Goal: Check status

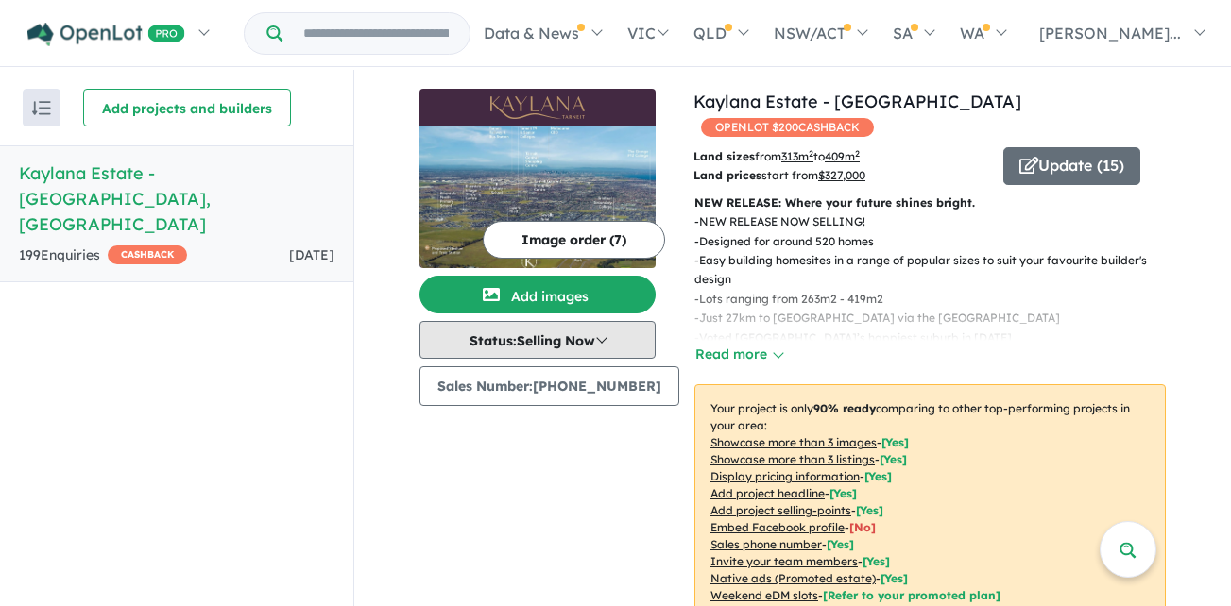
click at [605, 343] on button "Status: Selling Now" at bounding box center [537, 340] width 236 height 38
click at [606, 342] on button "Status: Selling Now" at bounding box center [537, 340] width 236 height 38
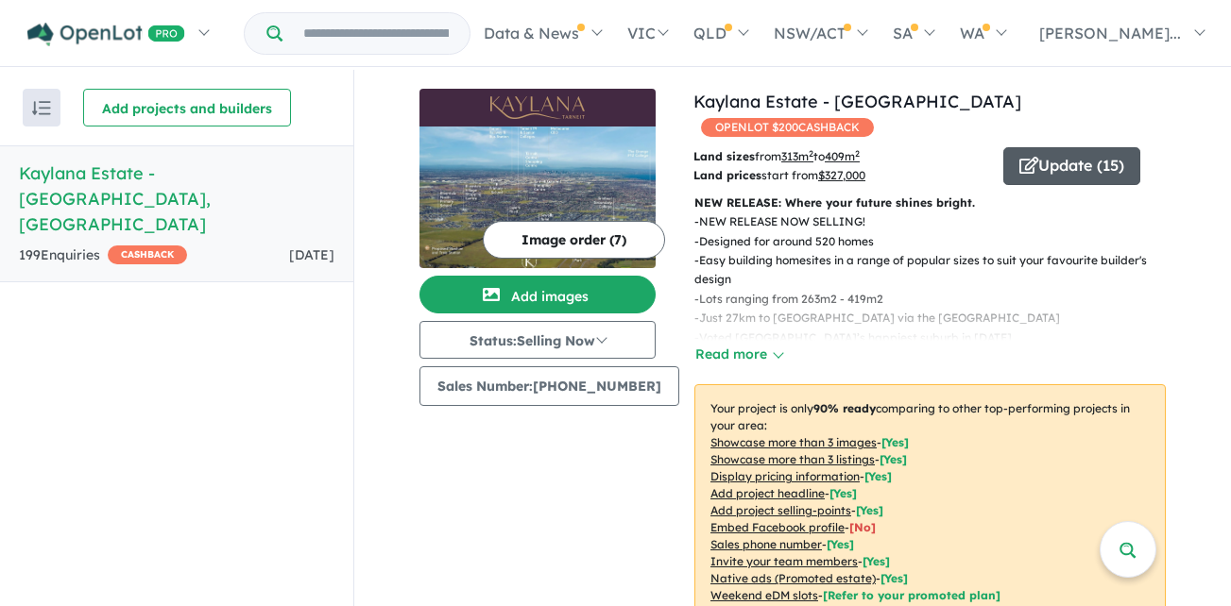
click at [1047, 147] on button "Update ( 15 )" at bounding box center [1071, 166] width 137 height 38
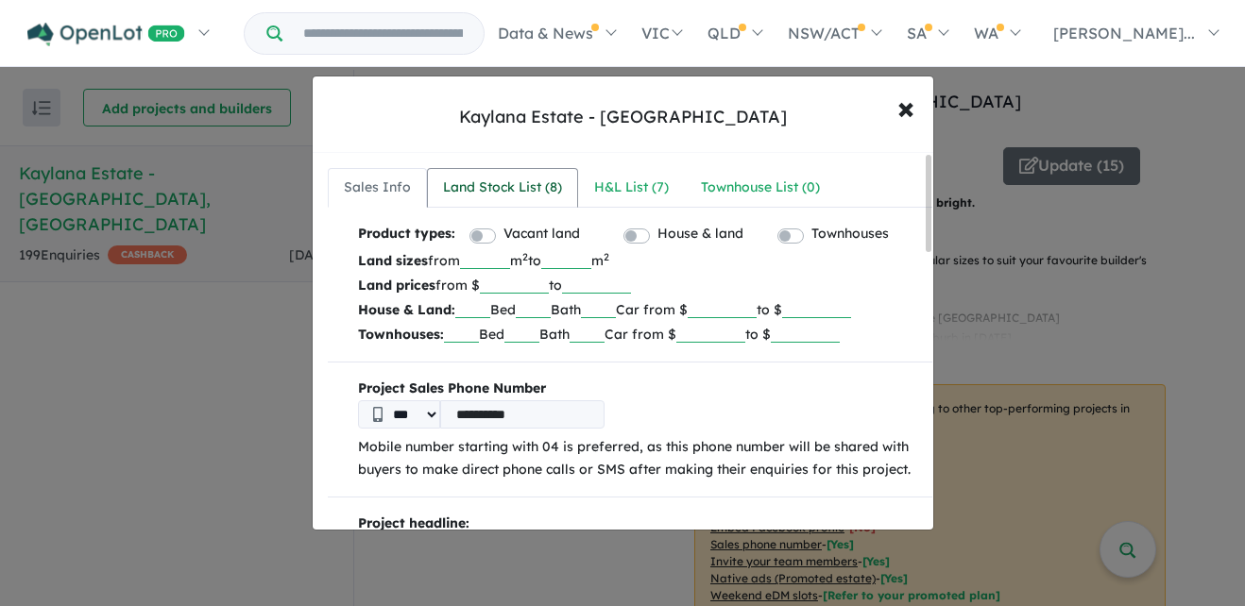
click at [508, 183] on div "Land Stock List ( 8 )" at bounding box center [502, 188] width 119 height 23
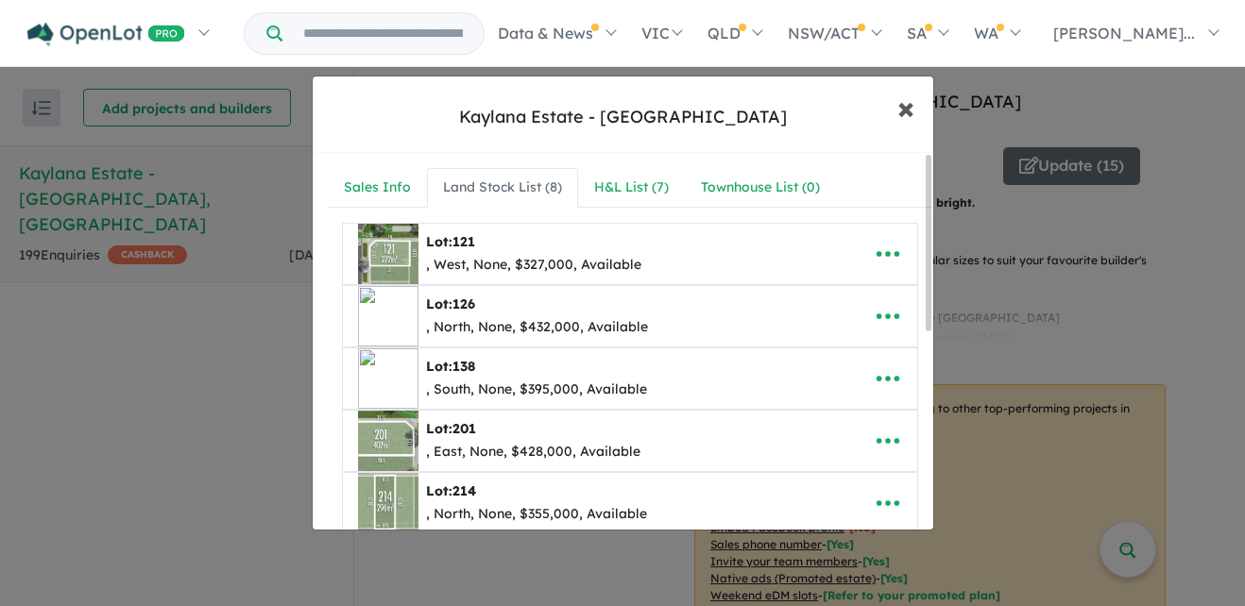
click at [909, 110] on span "×" at bounding box center [905, 107] width 17 height 41
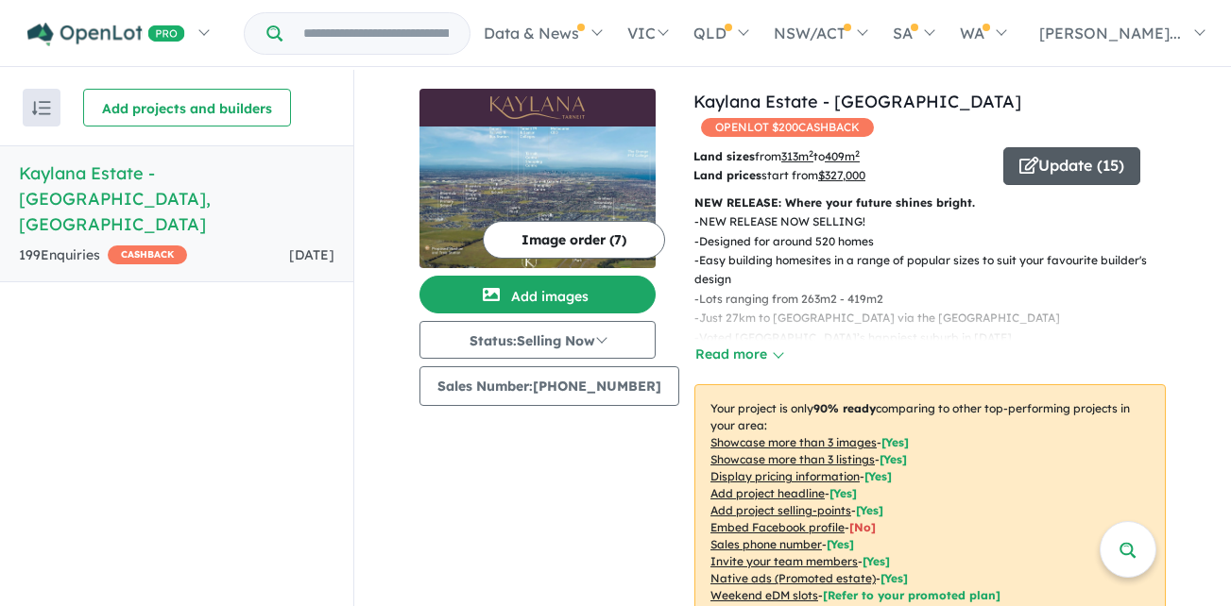
click at [1038, 147] on button "Update ( 15 )" at bounding box center [1071, 166] width 137 height 38
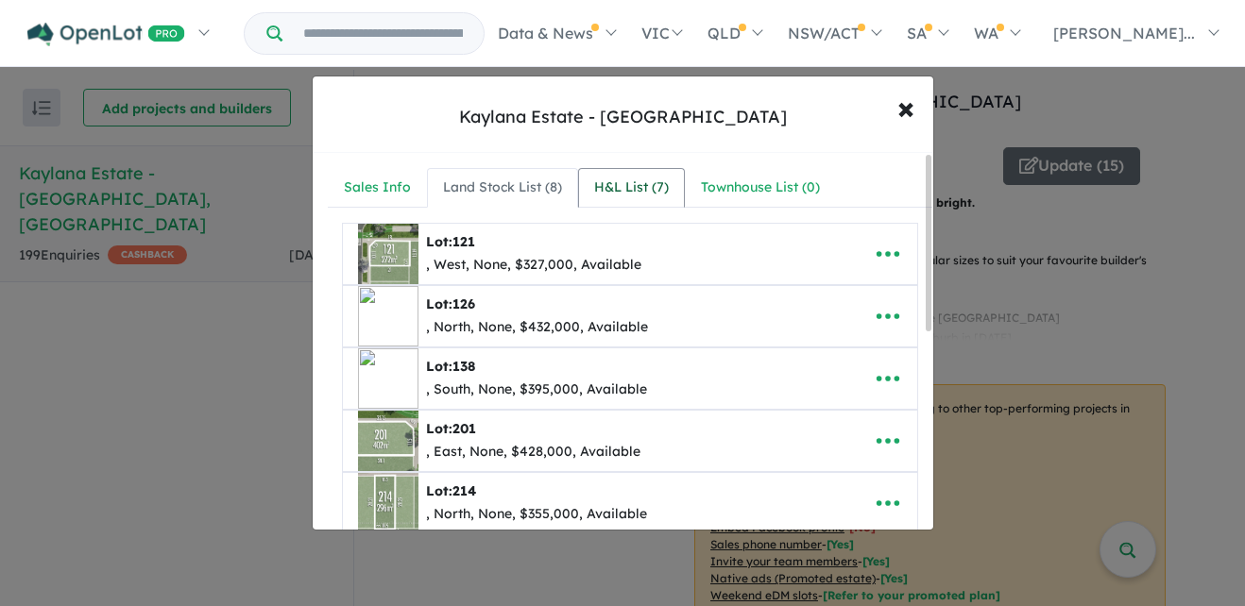
click at [633, 187] on div "H&L List ( 7 )" at bounding box center [631, 188] width 75 height 23
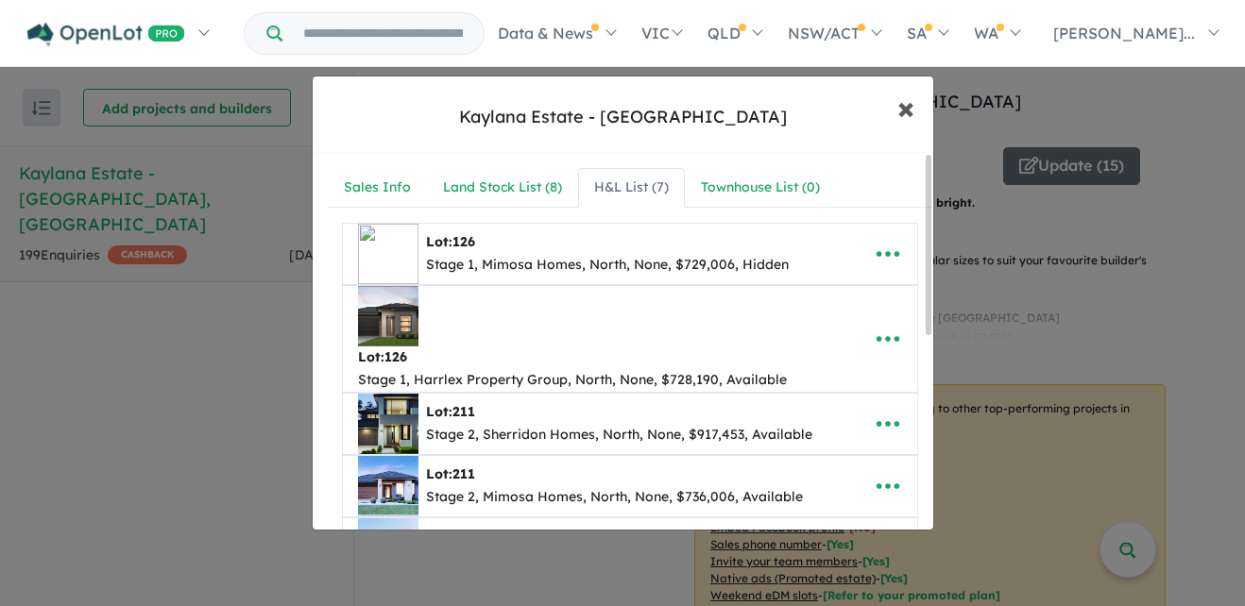
click at [908, 109] on span "×" at bounding box center [905, 107] width 17 height 41
